Goal: Information Seeking & Learning: Understand process/instructions

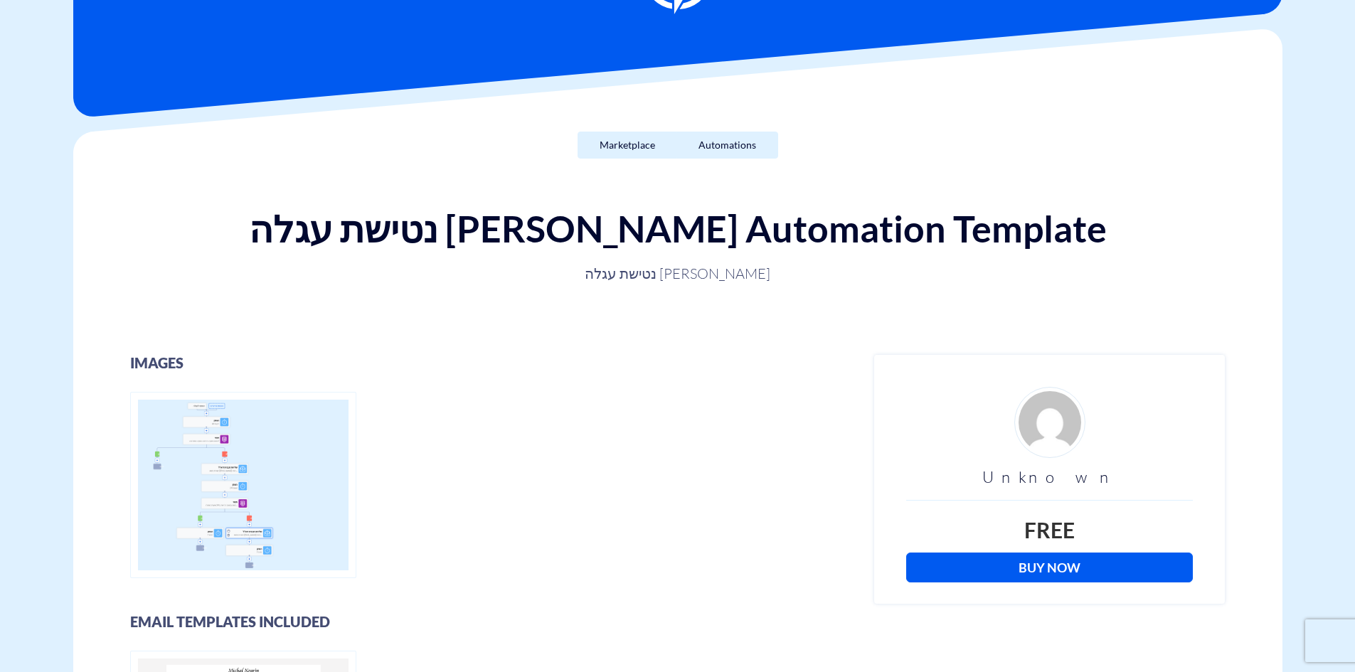
scroll to position [213, 0]
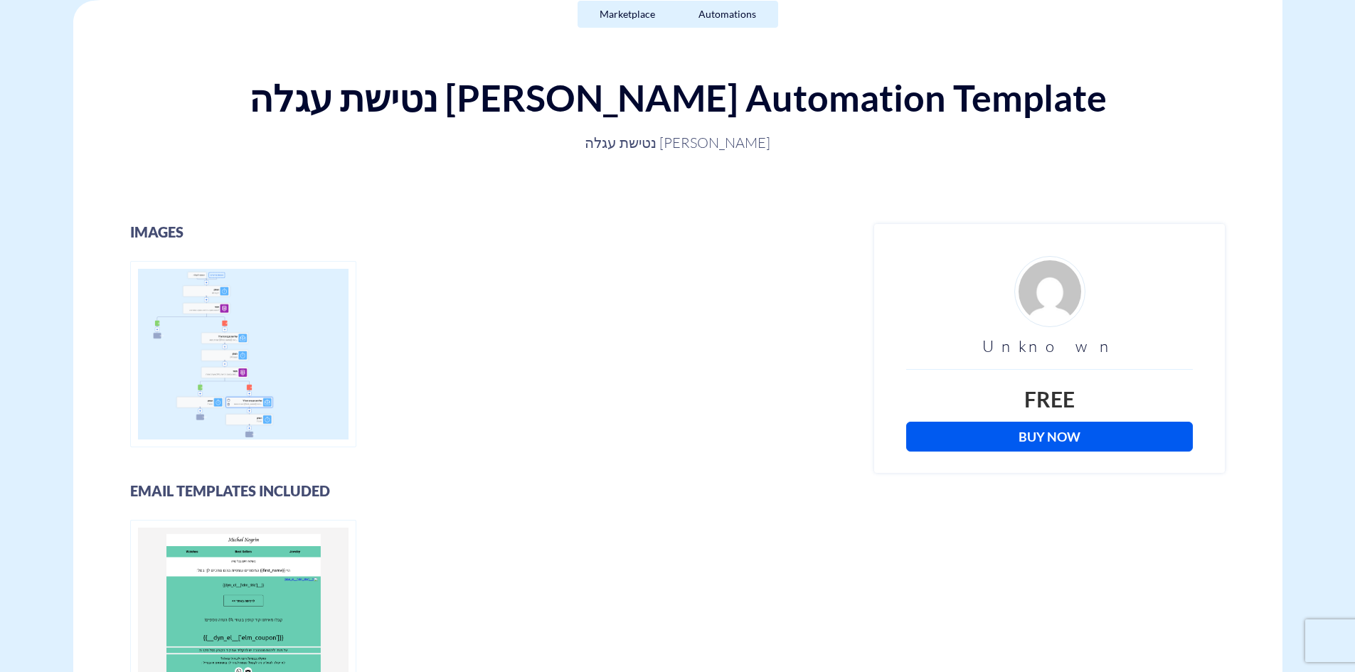
click at [1050, 440] on link "Buy Now" at bounding box center [1049, 437] width 287 height 30
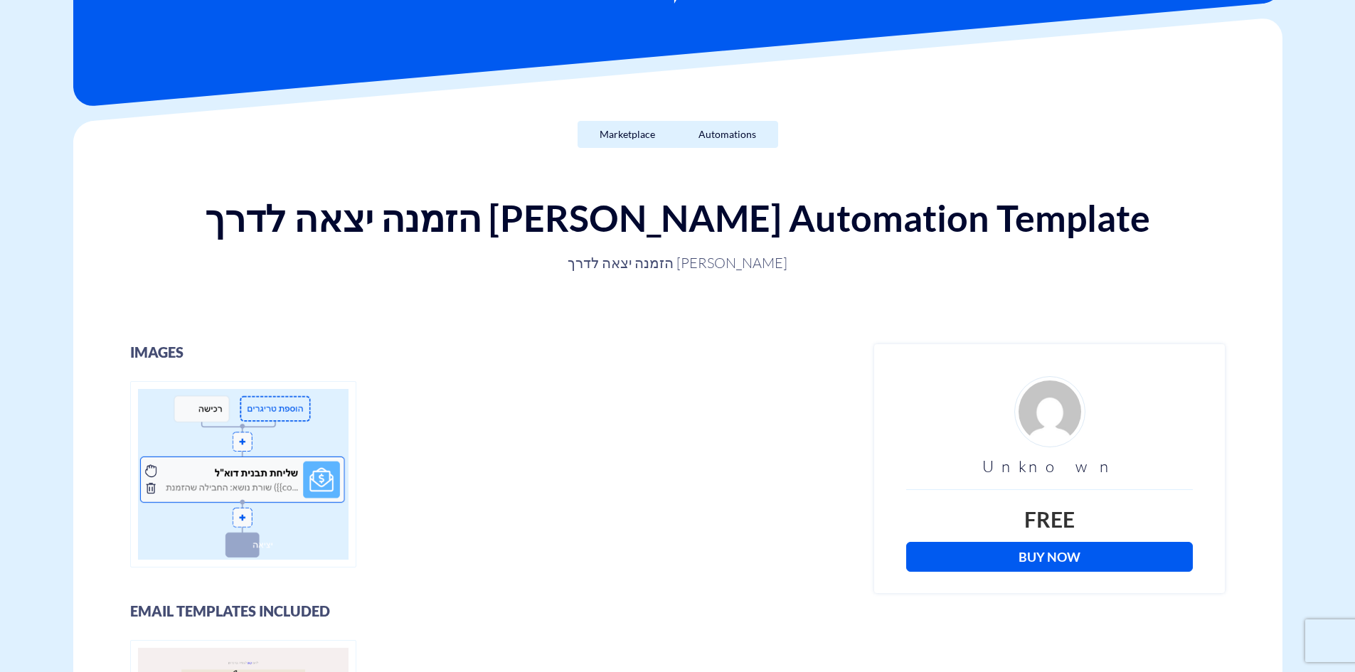
scroll to position [284, 0]
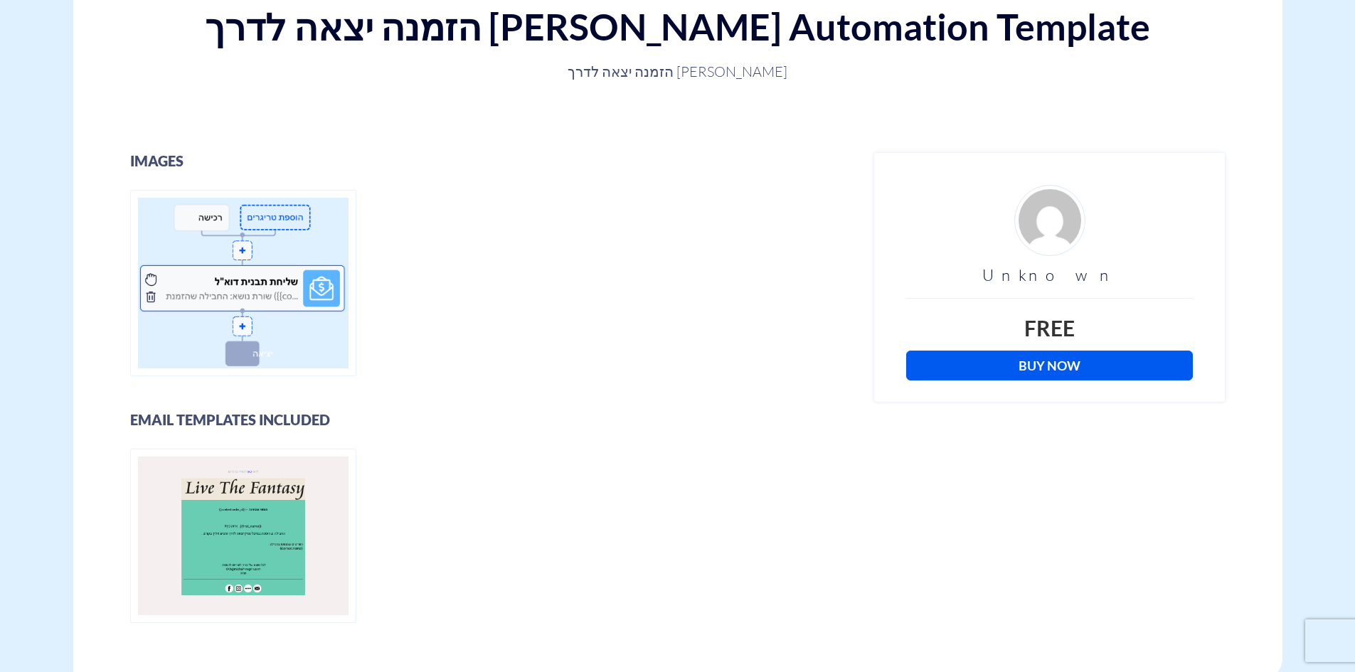
click at [1052, 365] on link "Buy Now" at bounding box center [1049, 366] width 287 height 30
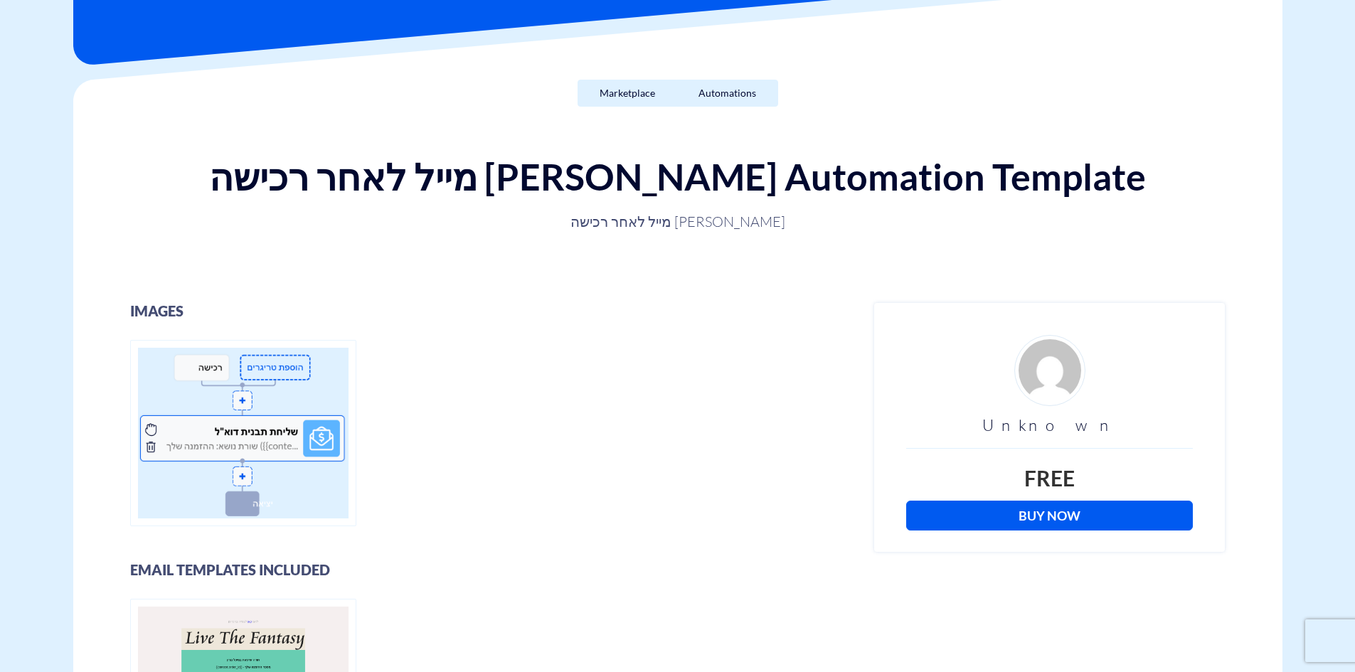
scroll to position [213, 0]
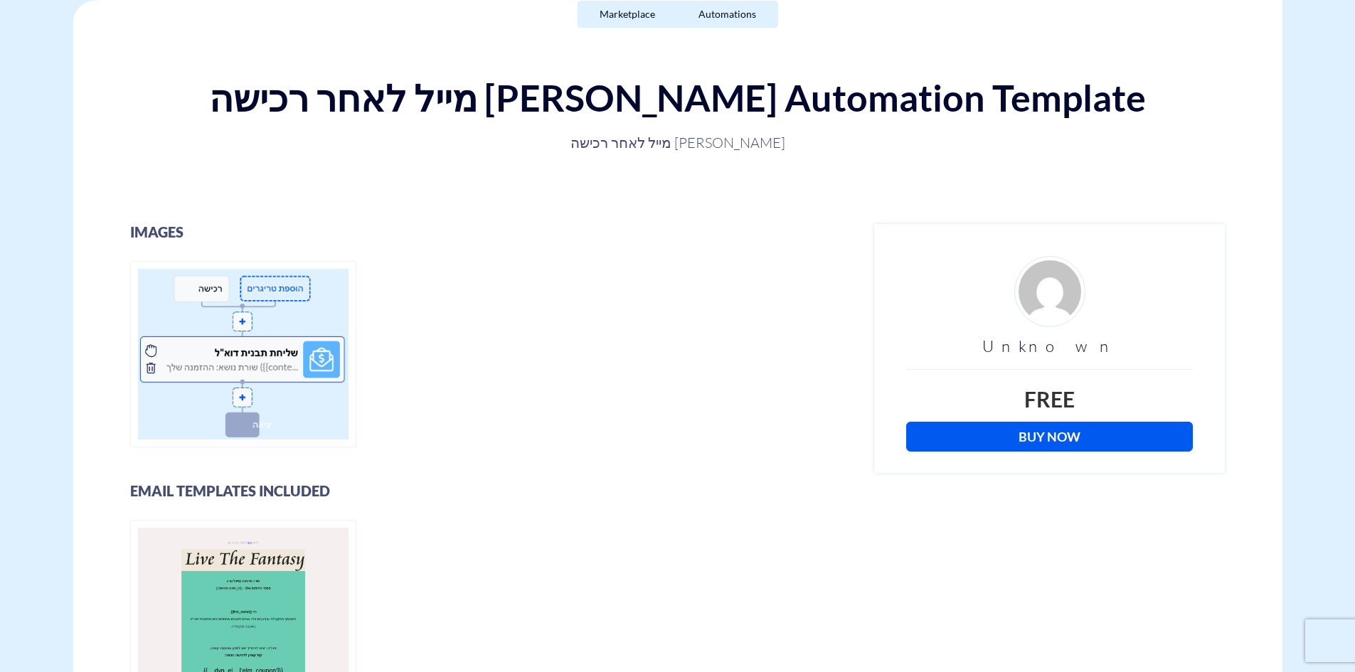
click at [1056, 437] on link "Buy Now" at bounding box center [1049, 437] width 287 height 30
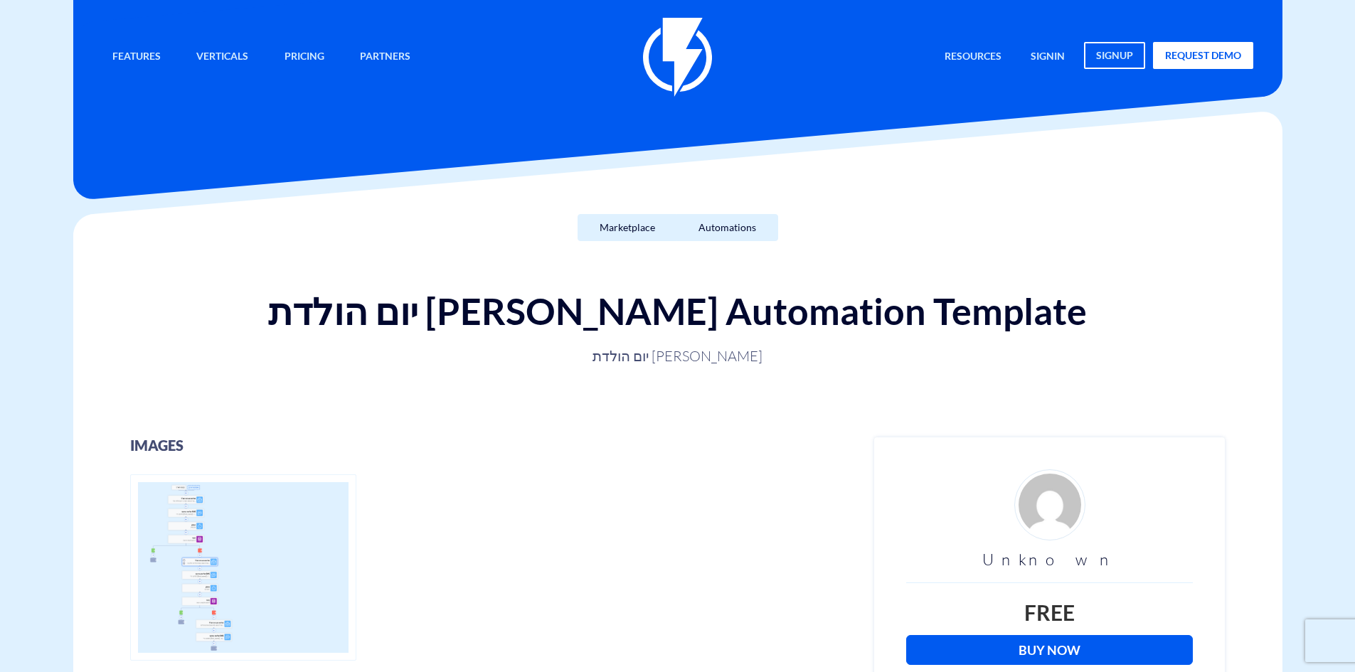
click at [1073, 656] on link "Buy Now" at bounding box center [1049, 650] width 287 height 30
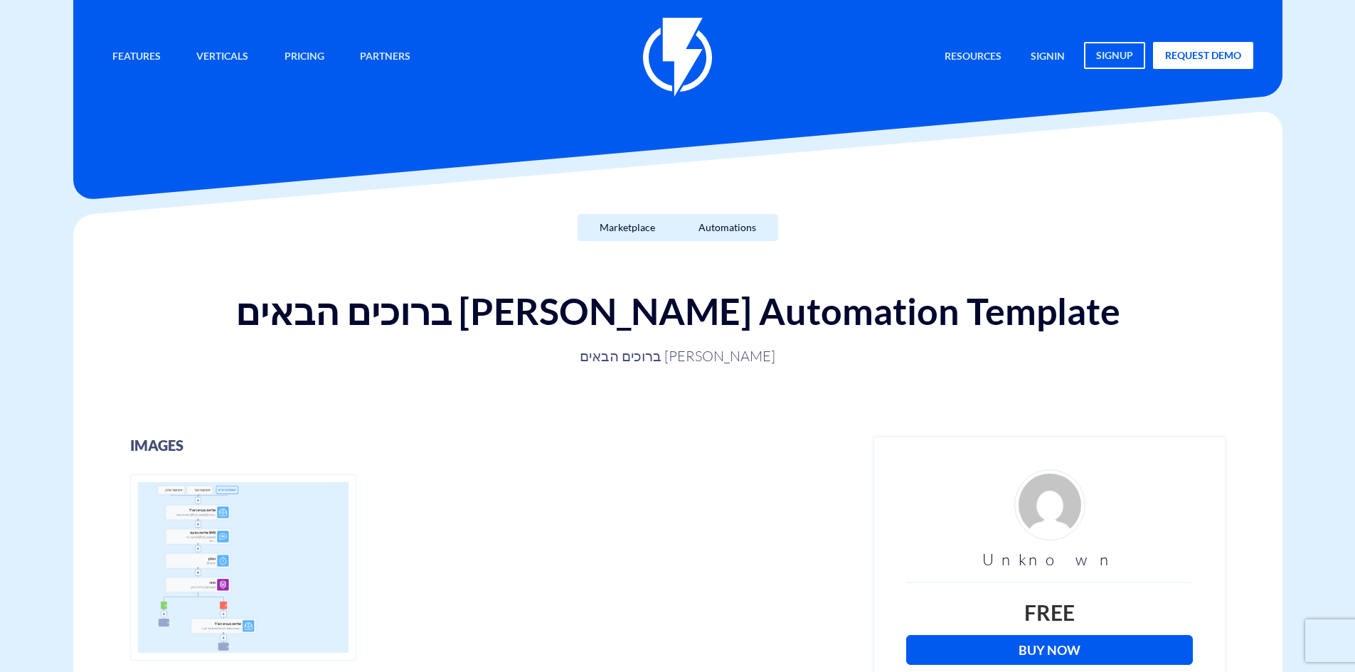
click at [1068, 639] on link "Buy Now" at bounding box center [1049, 650] width 287 height 30
click at [1088, 663] on link "Buy Now" at bounding box center [1049, 650] width 287 height 30
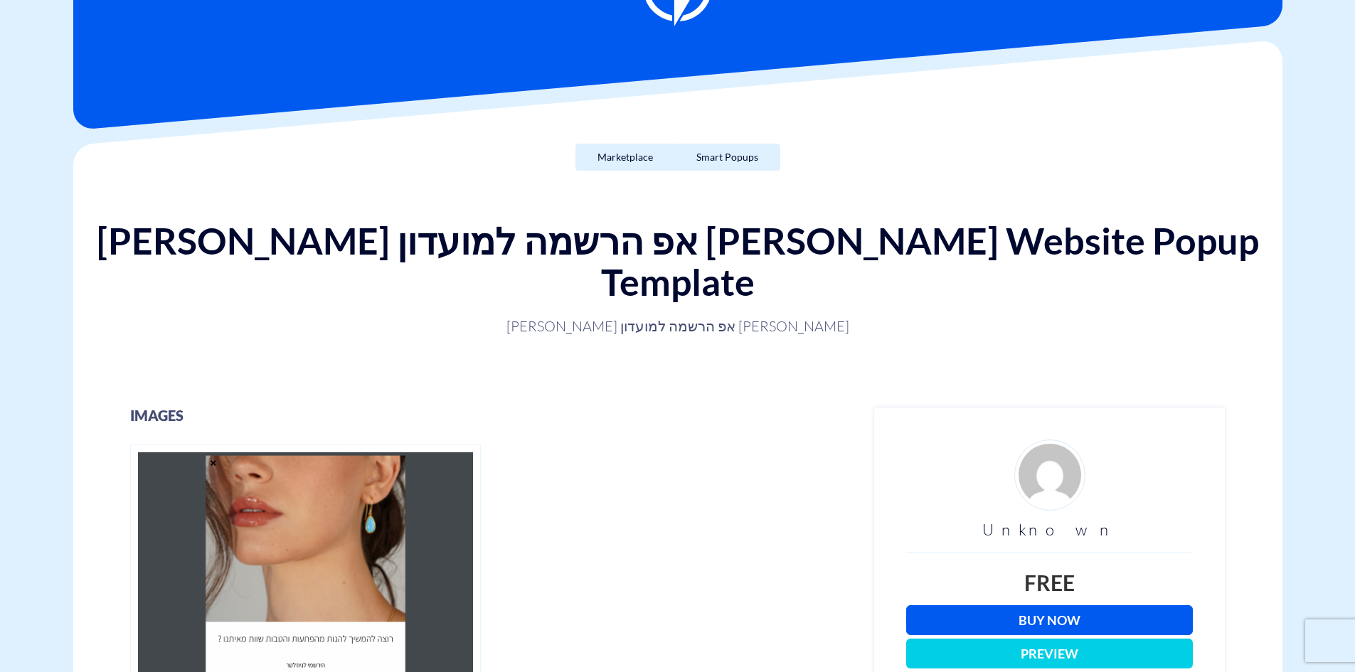
scroll to position [284, 0]
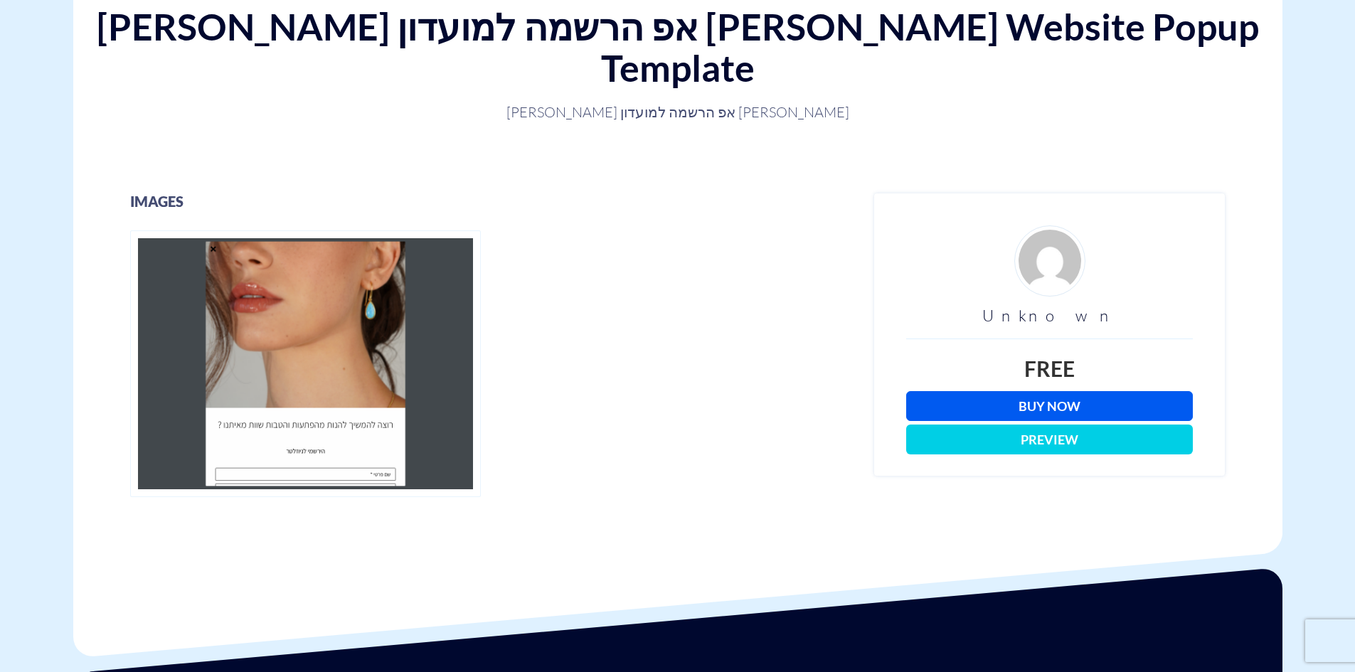
click at [1064, 391] on link "Buy Now" at bounding box center [1049, 406] width 287 height 30
